Goal: Find specific page/section: Find specific page/section

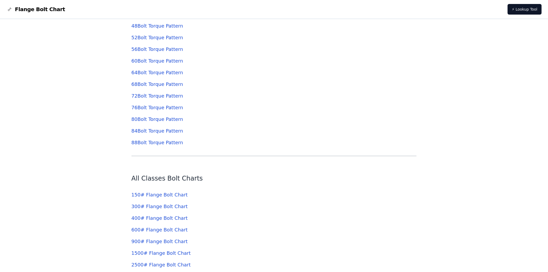
scroll to position [1917, 0]
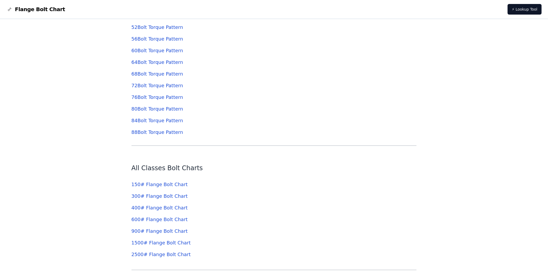
click at [168, 198] on link "300 # Flange Bolt Chart" at bounding box center [159, 197] width 56 height 6
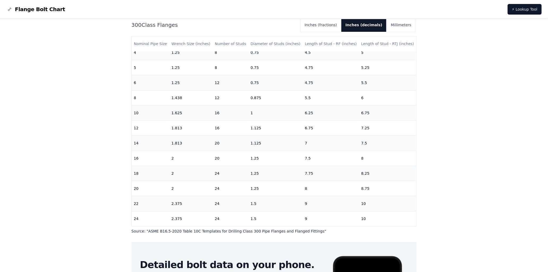
scroll to position [88, 0]
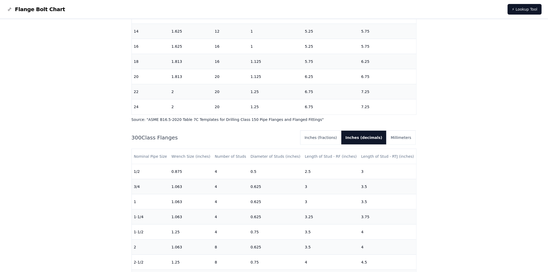
scroll to position [295, 0]
